Goal: Task Accomplishment & Management: Use online tool/utility

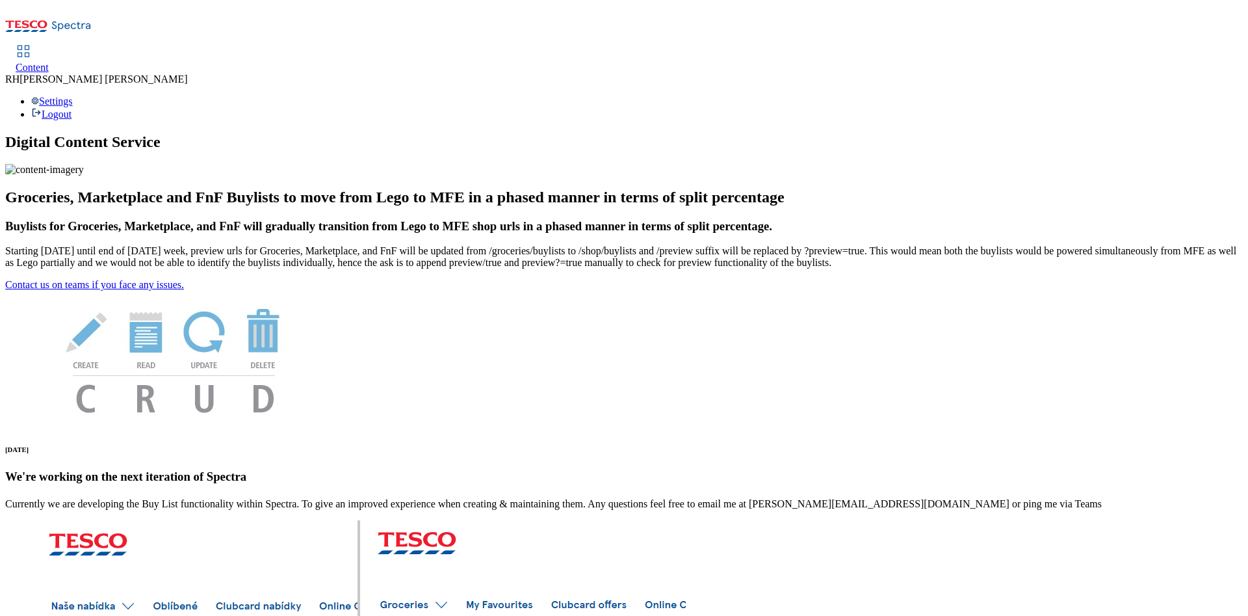
click at [49, 62] on span "Content" at bounding box center [32, 67] width 33 height 11
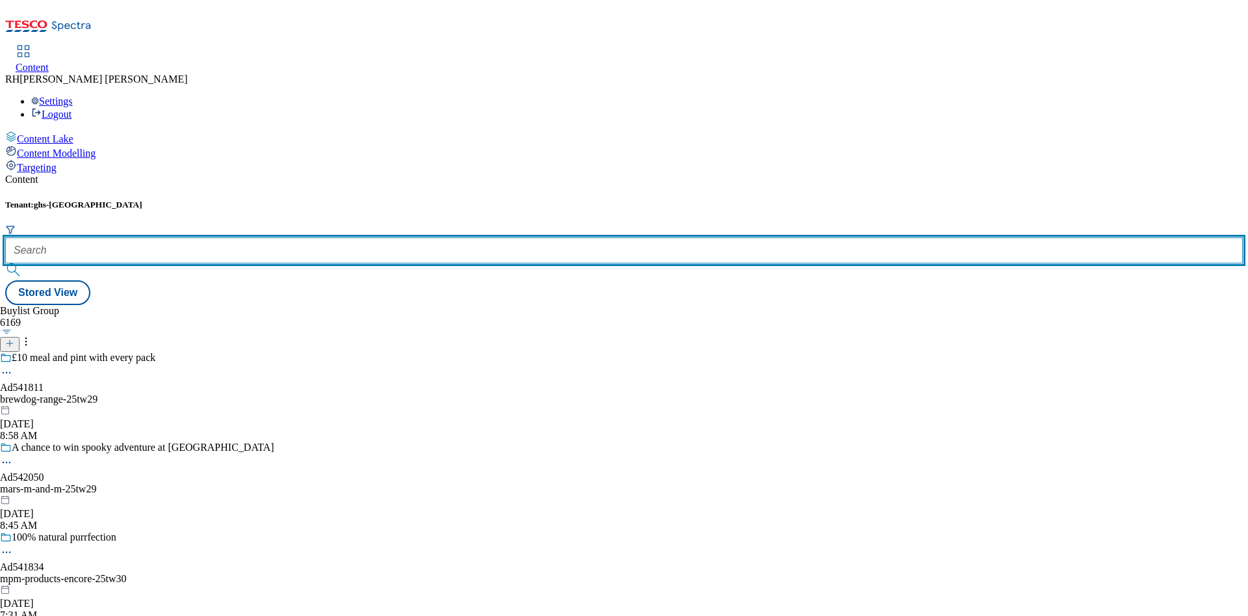
click at [268, 237] on input "text" at bounding box center [624, 250] width 1238 height 26
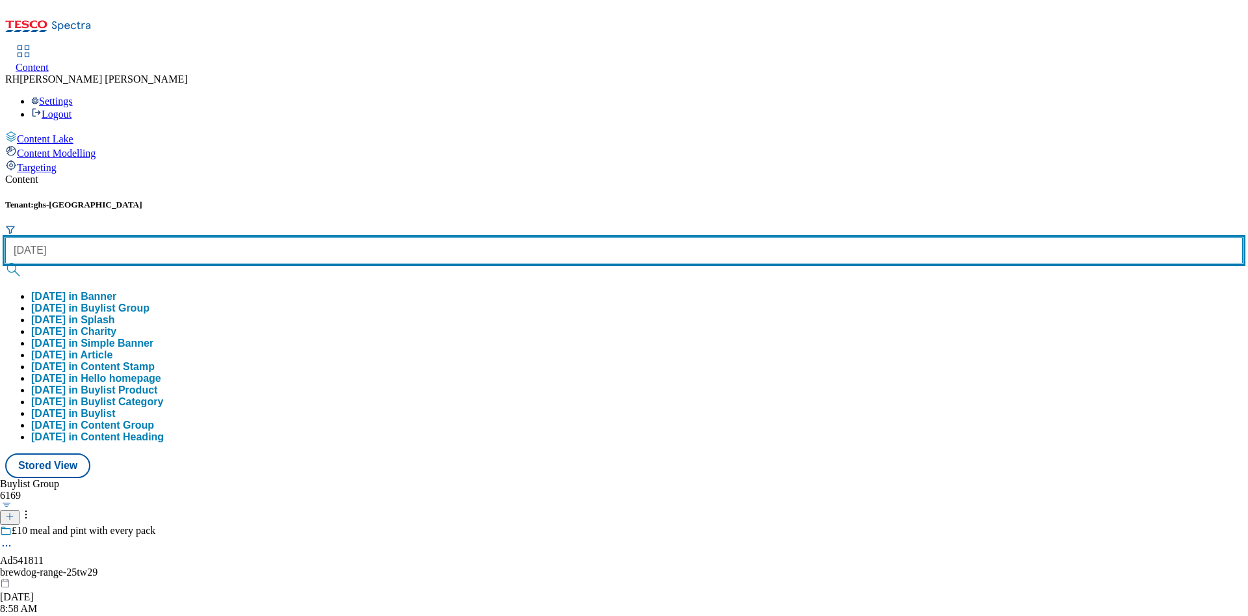
type input "halloween"
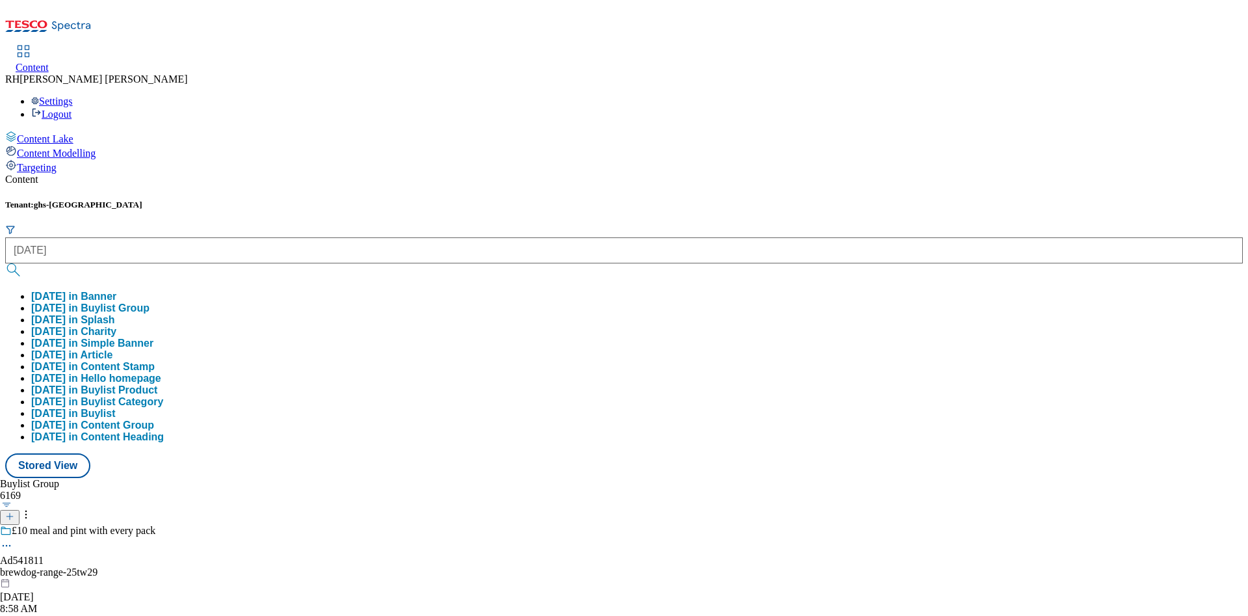
click at [150, 302] on button "halloween in Buylist Group" at bounding box center [90, 308] width 118 height 12
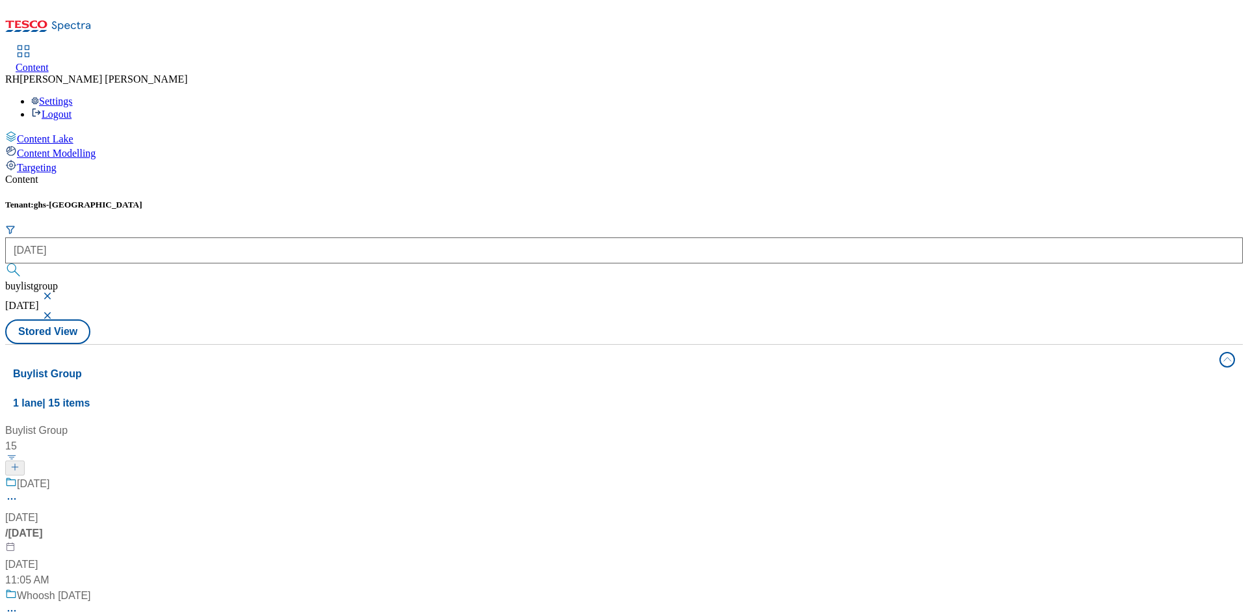
scroll to position [780, 0]
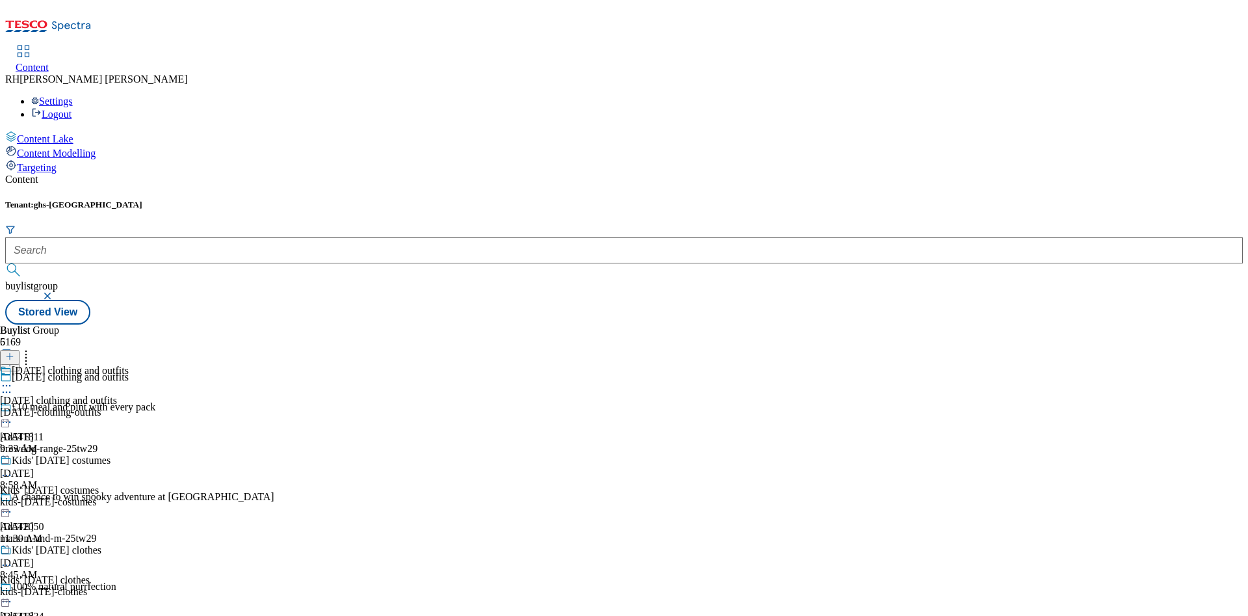
scroll to position [261, 0]
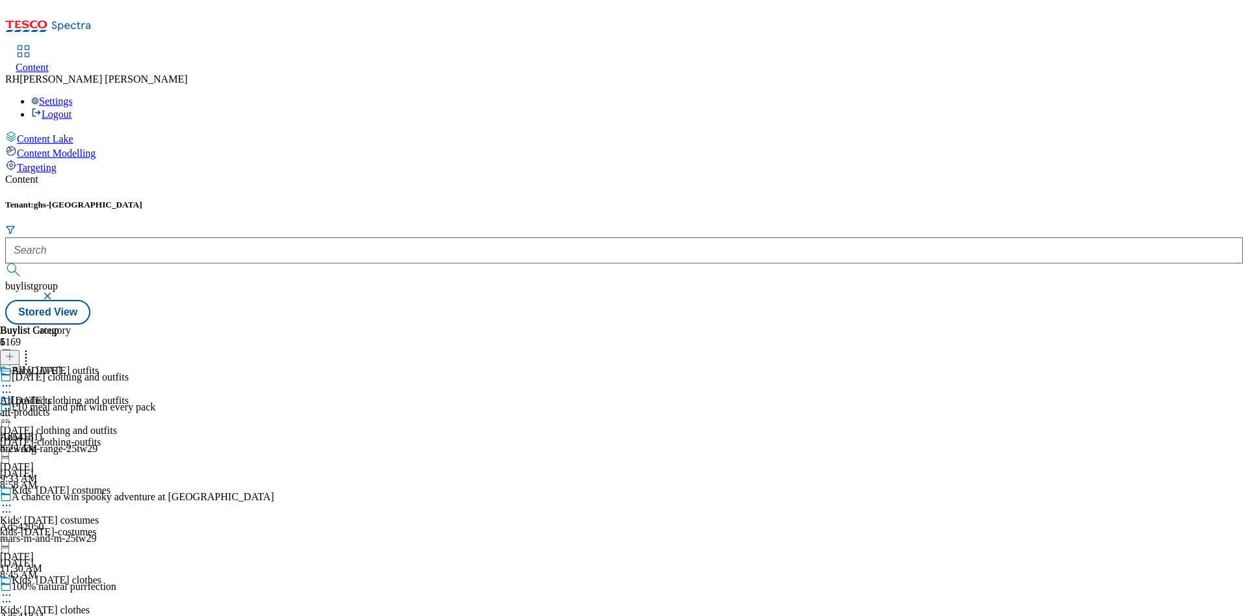
click at [71, 365] on div "All Halloween All products all-products Sep 5, 2025 8:23 AM" at bounding box center [35, 410] width 71 height 90
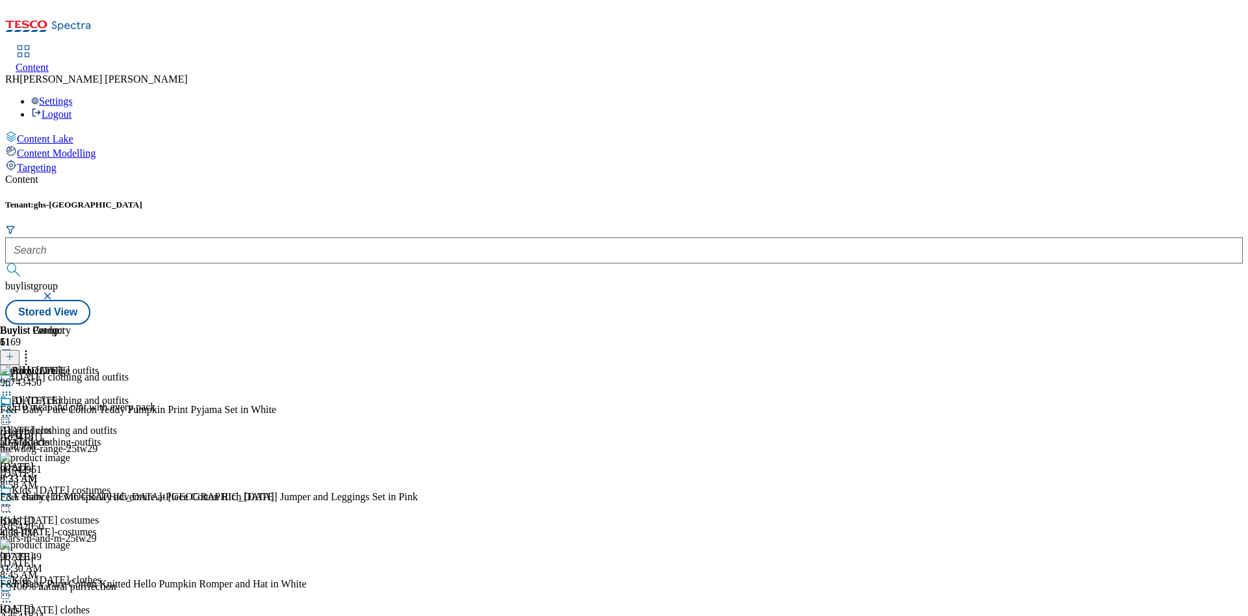
click at [13, 409] on icon at bounding box center [6, 415] width 13 height 13
click at [71, 498] on span "Preview" at bounding box center [55, 503] width 31 height 10
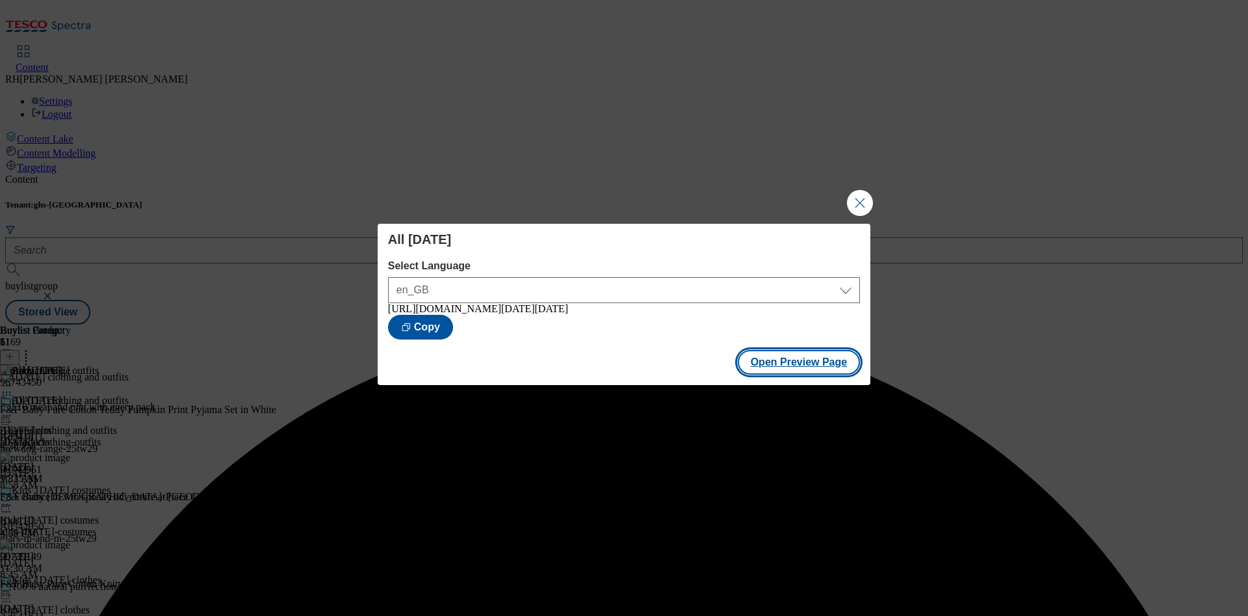
click at [796, 369] on button "Open Preview Page" at bounding box center [799, 362] width 123 height 25
click at [862, 203] on button "Close Modal" at bounding box center [860, 203] width 26 height 26
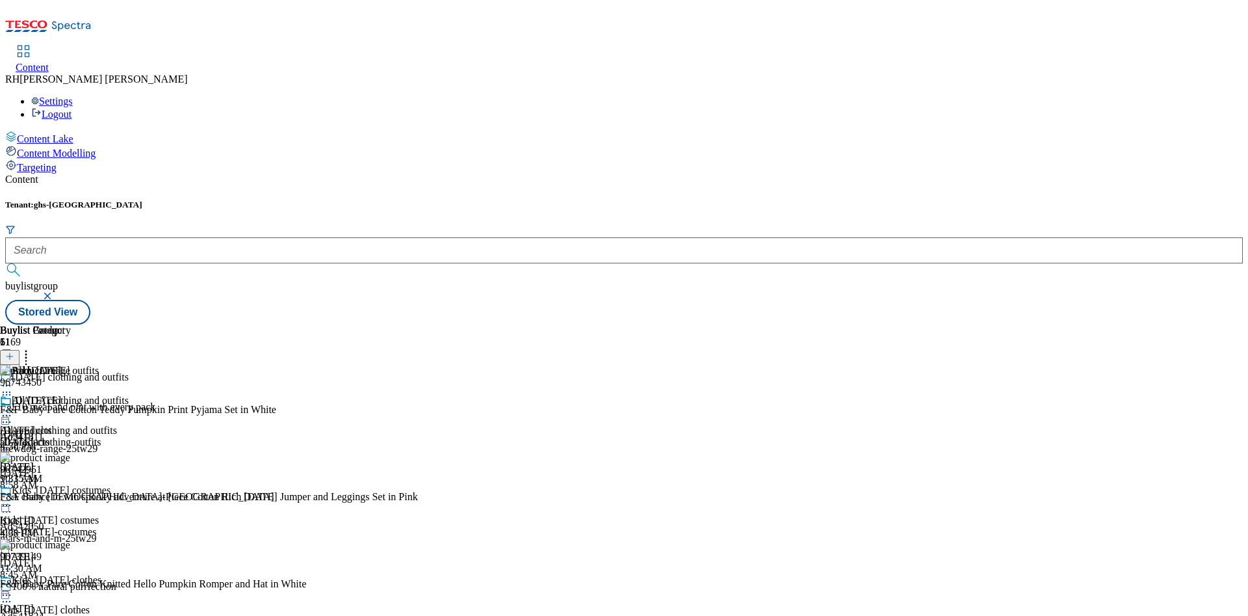
click at [33, 348] on icon at bounding box center [26, 354] width 13 height 13
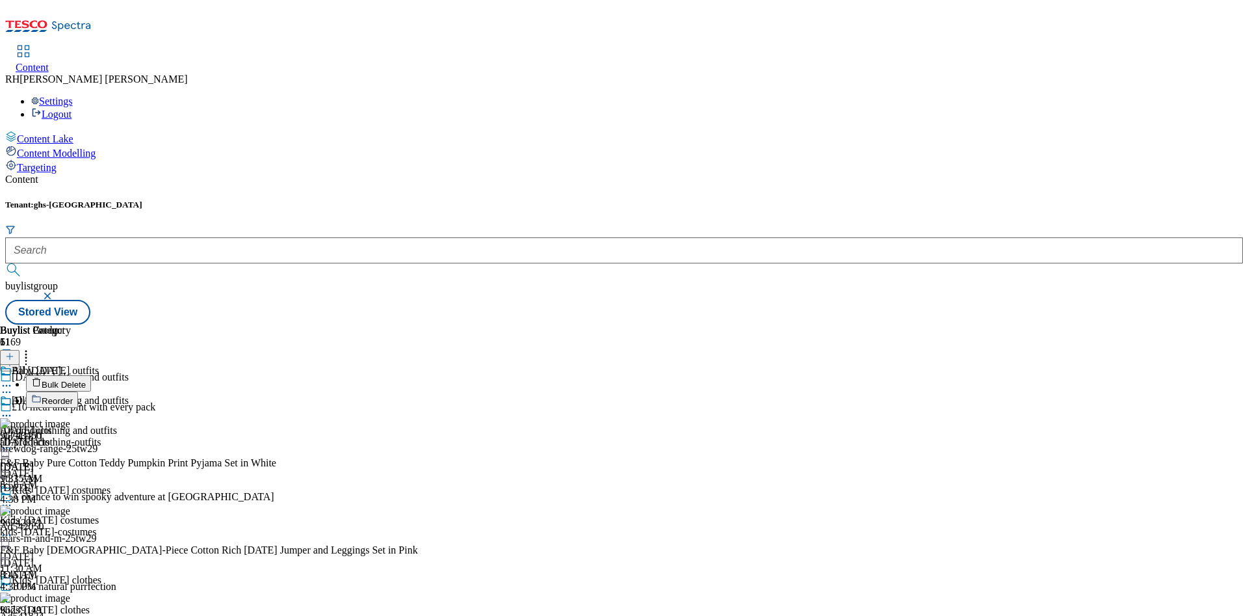
click at [73, 396] on span "Reorder" at bounding box center [57, 401] width 31 height 10
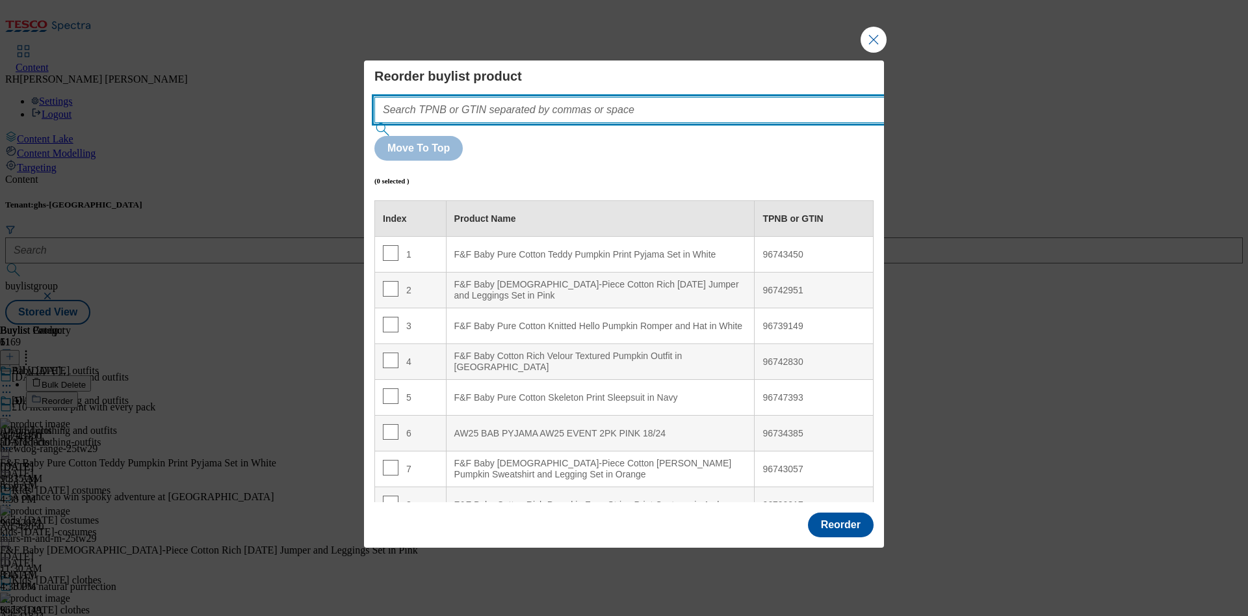
click at [580, 123] on input "Modal" at bounding box center [648, 110] width 549 height 26
paste input "96734270"
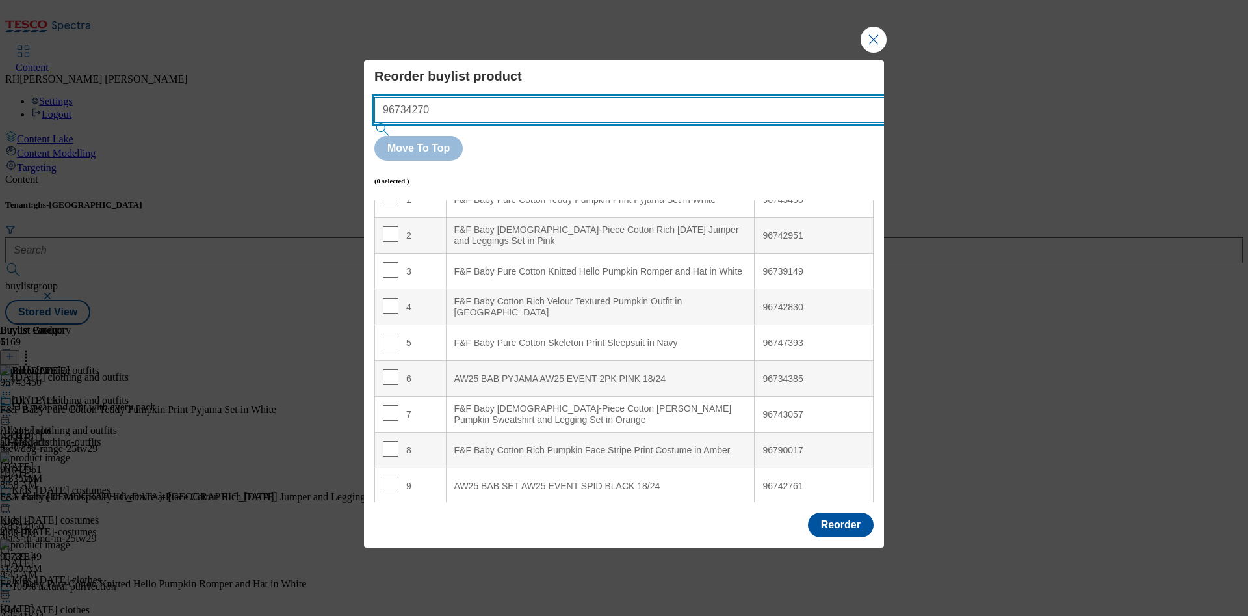
scroll to position [128, 0]
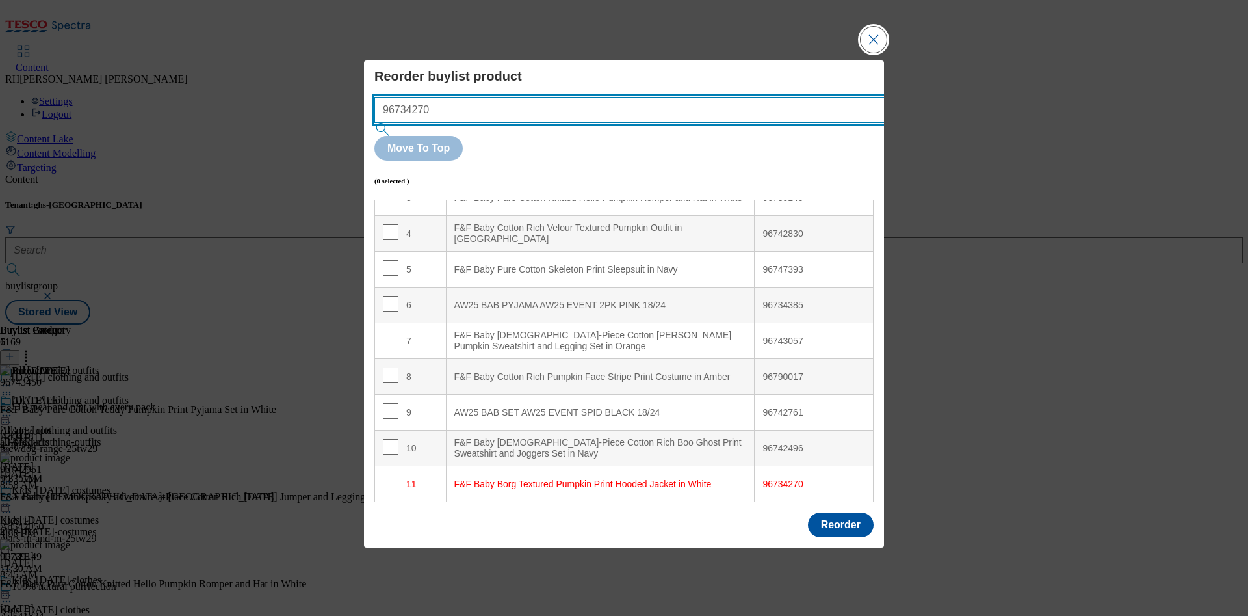
type input "96734270"
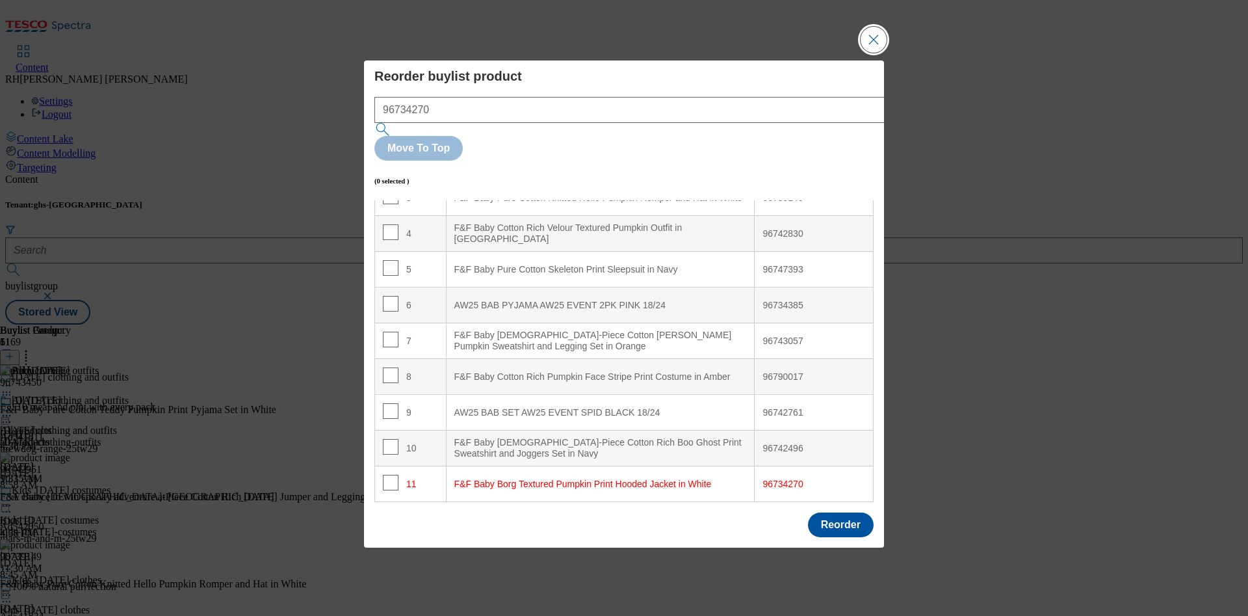
click at [875, 53] on button "Close Modal" at bounding box center [874, 40] width 26 height 26
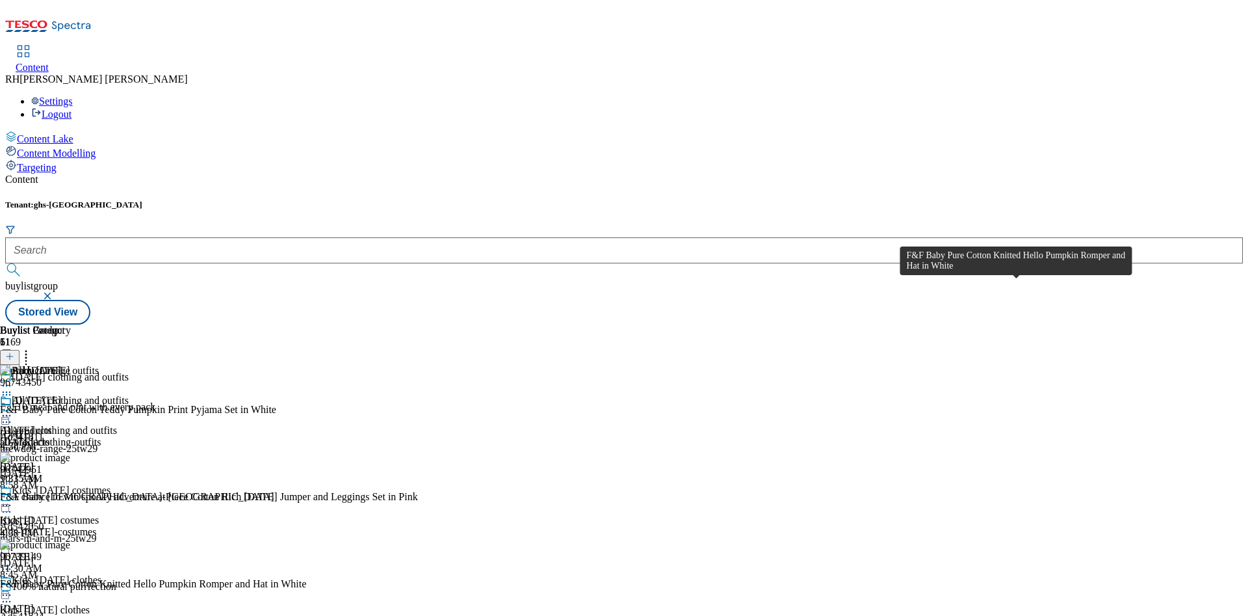
scroll to position [195, 0]
